Goal: Transaction & Acquisition: Purchase product/service

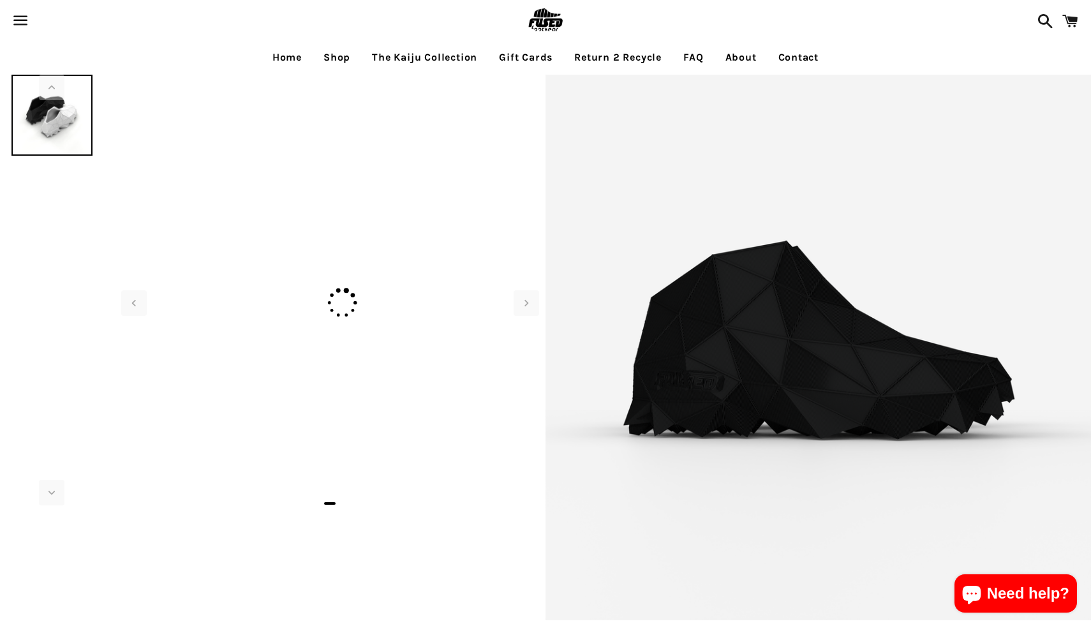
select select "**********"
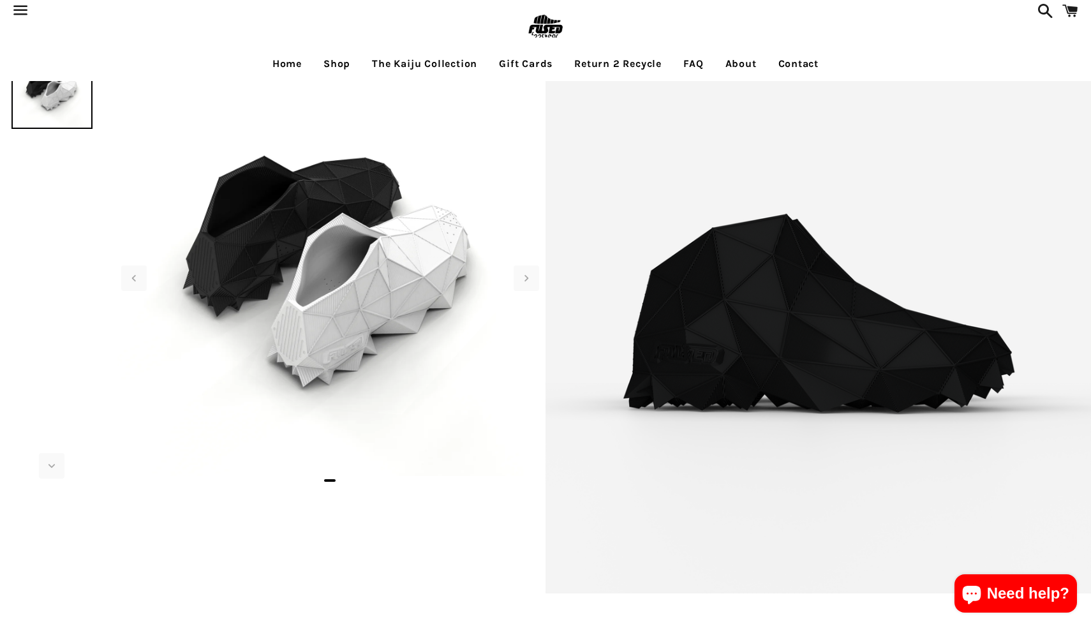
scroll to position [22, 0]
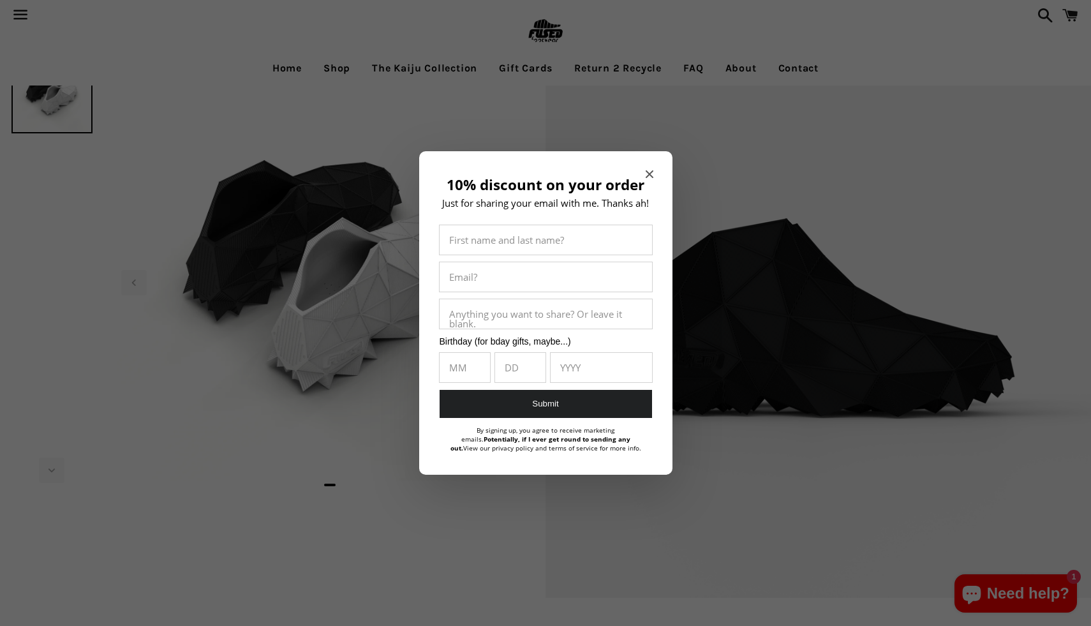
click at [654, 168] on div "10% discount on your order Just for sharing your email with me. Thanks ah! Firs…" at bounding box center [545, 313] width 253 height 324
click at [653, 171] on div "10% discount on your order Just for sharing your email with me. Thanks ah! Firs…" at bounding box center [545, 313] width 253 height 324
click at [650, 172] on icon "Close modal" at bounding box center [649, 174] width 8 height 8
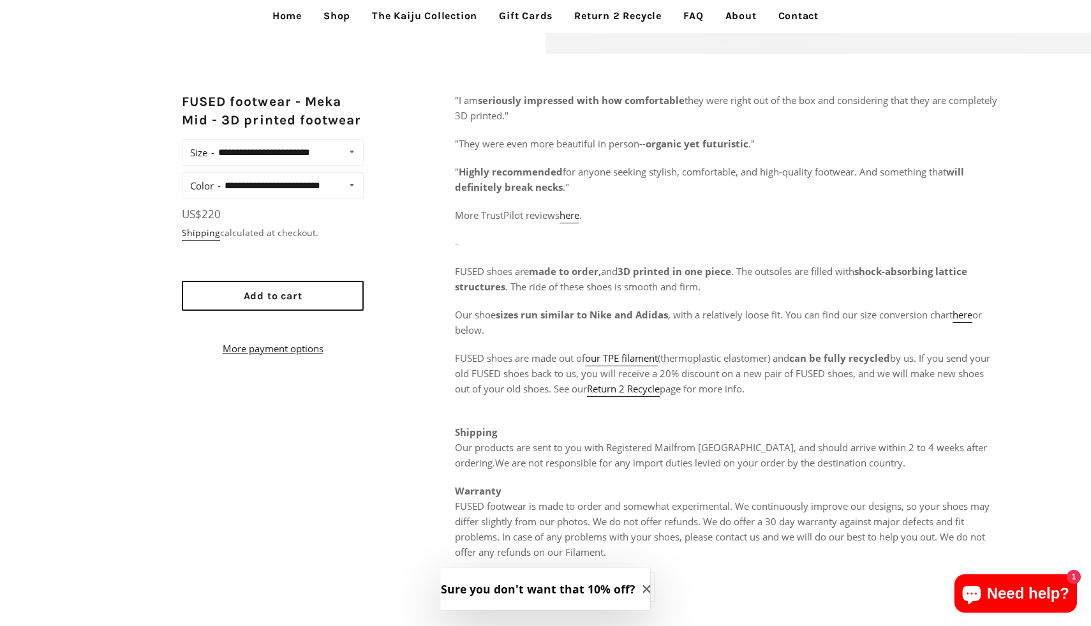
scroll to position [565, 0]
click at [331, 13] on link "Shop" at bounding box center [337, 16] width 46 height 32
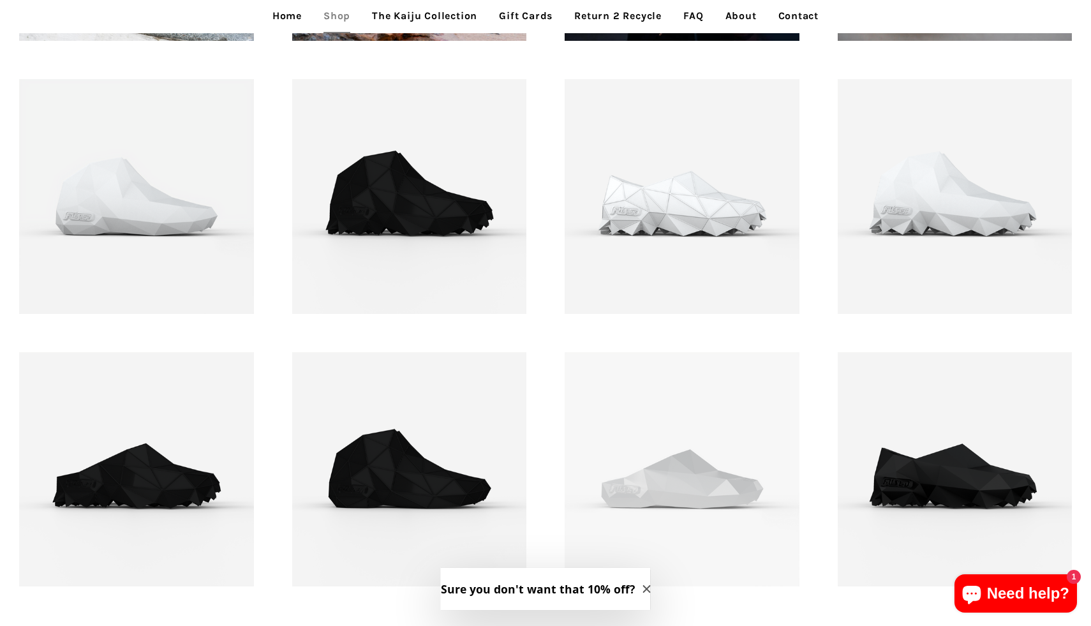
scroll to position [1650, 0]
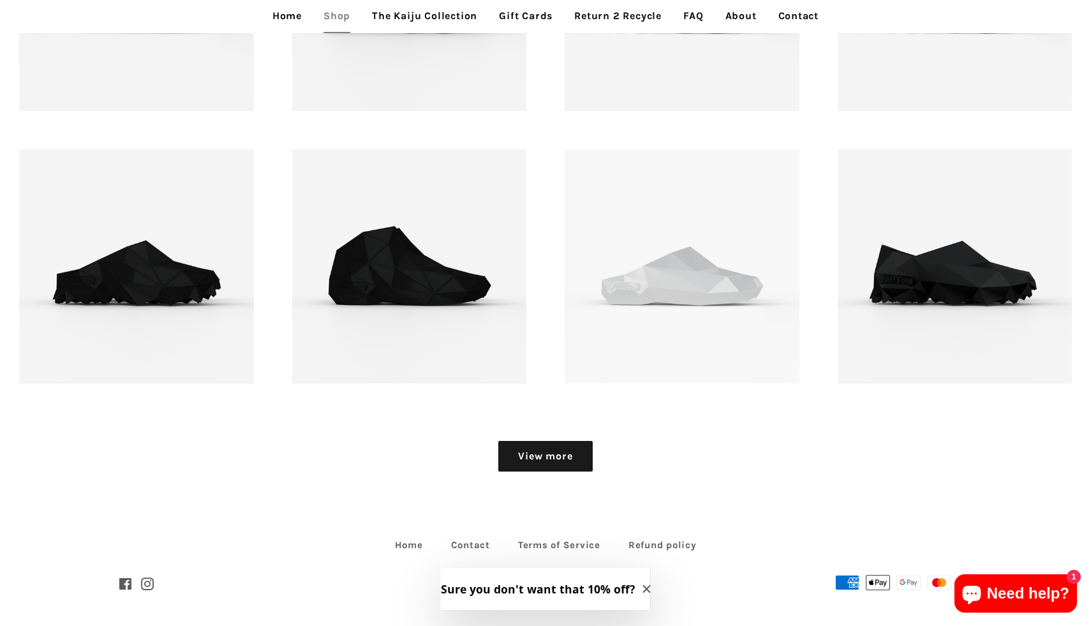
click at [567, 450] on link "View more" at bounding box center [545, 456] width 94 height 31
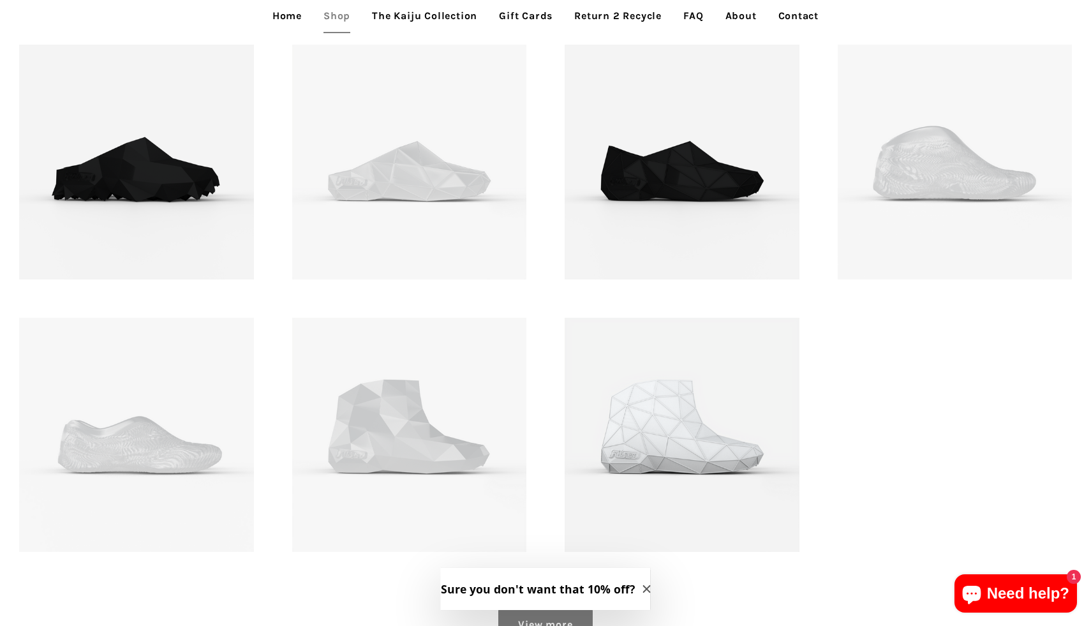
scroll to position [2195, 0]
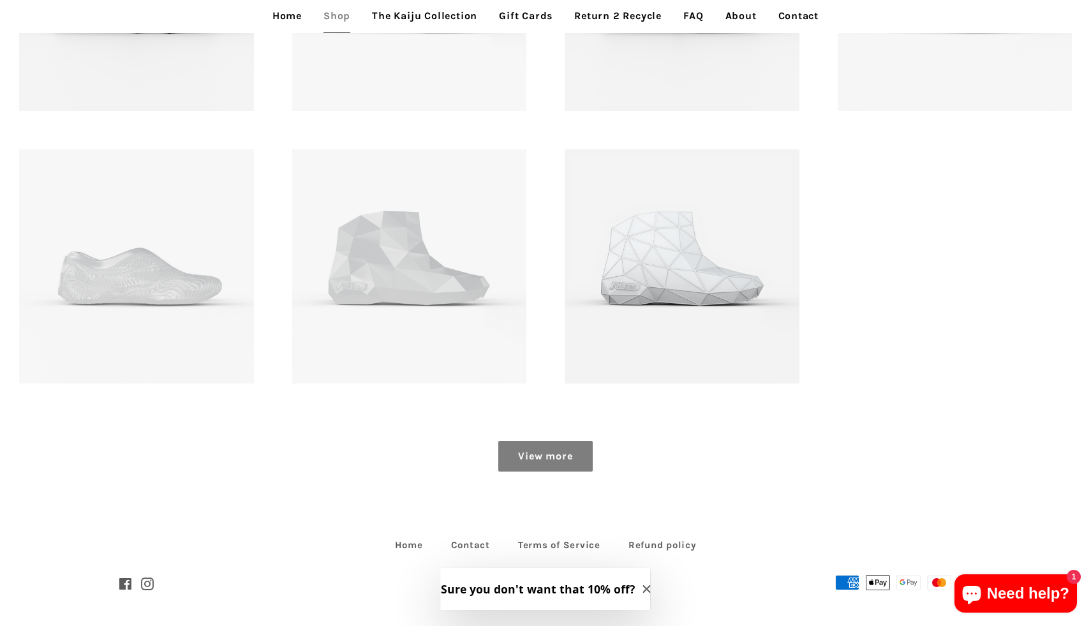
click at [584, 457] on link "View more" at bounding box center [545, 456] width 94 height 31
click at [575, 454] on link "View more" at bounding box center [545, 456] width 94 height 31
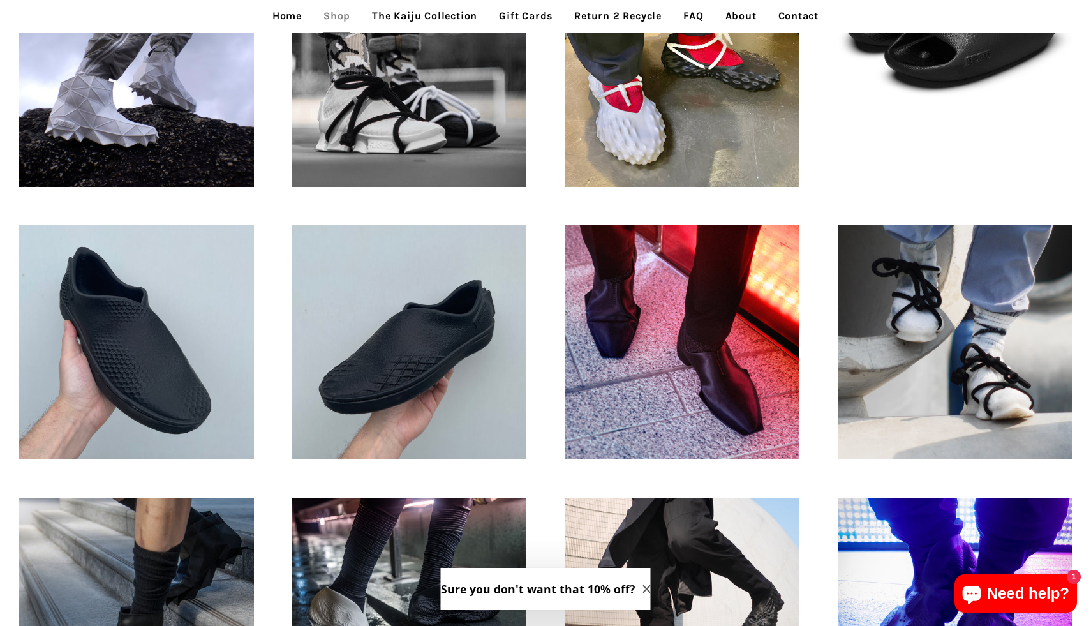
scroll to position [582, 0]
